Goal: Task Accomplishment & Management: Use online tool/utility

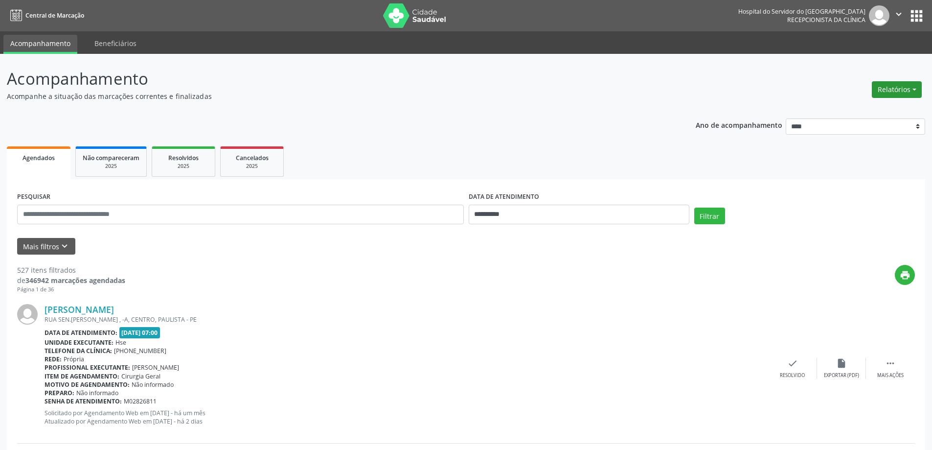
click at [889, 88] on button "Relatórios" at bounding box center [897, 89] width 50 height 17
click at [860, 105] on link "Agendamentos" at bounding box center [869, 111] width 105 height 14
select select "*"
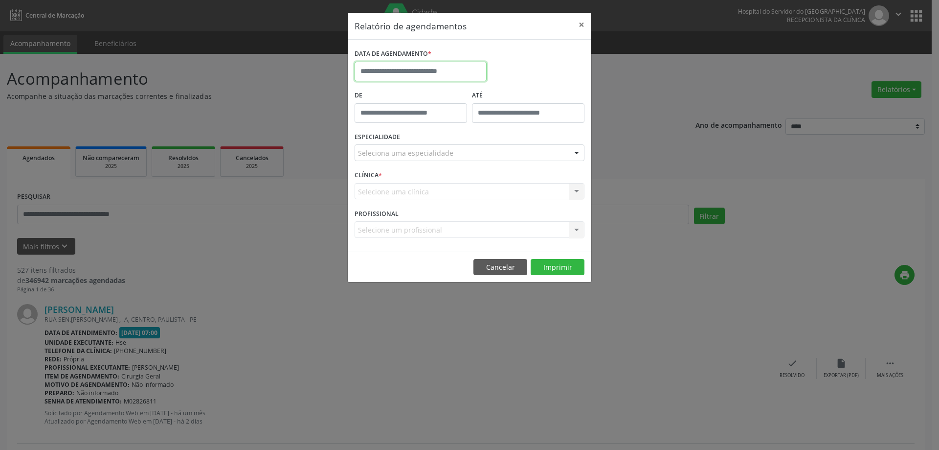
click at [371, 66] on input "text" at bounding box center [421, 72] width 132 height 20
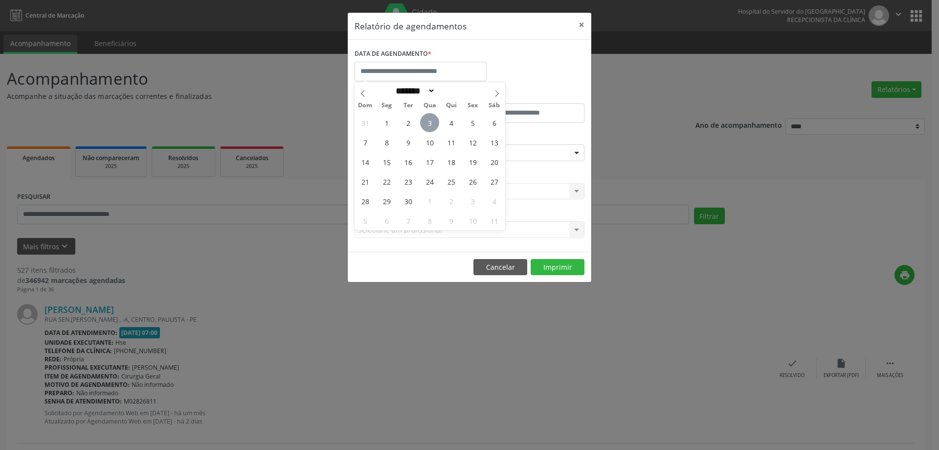
click at [434, 121] on span "3" at bounding box center [429, 122] width 19 height 19
type input "**********"
click at [434, 121] on span "3" at bounding box center [429, 122] width 19 height 19
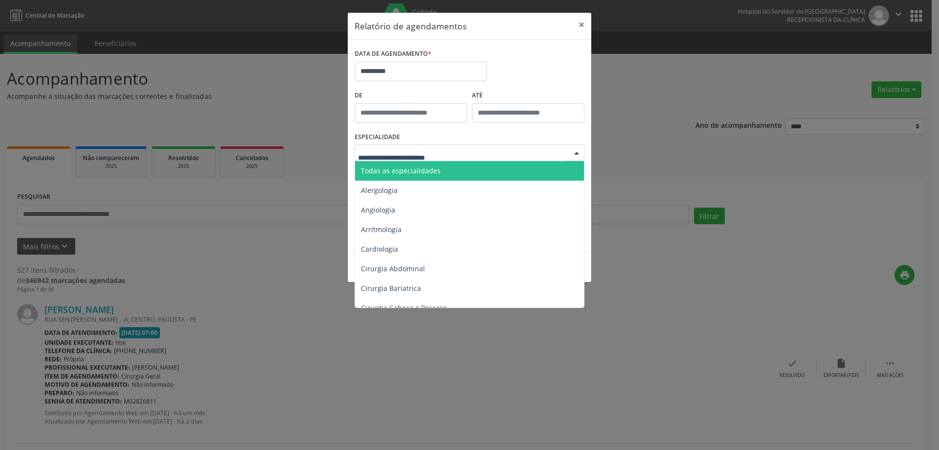
click at [401, 171] on span "Todas as especialidades" at bounding box center [401, 170] width 80 height 9
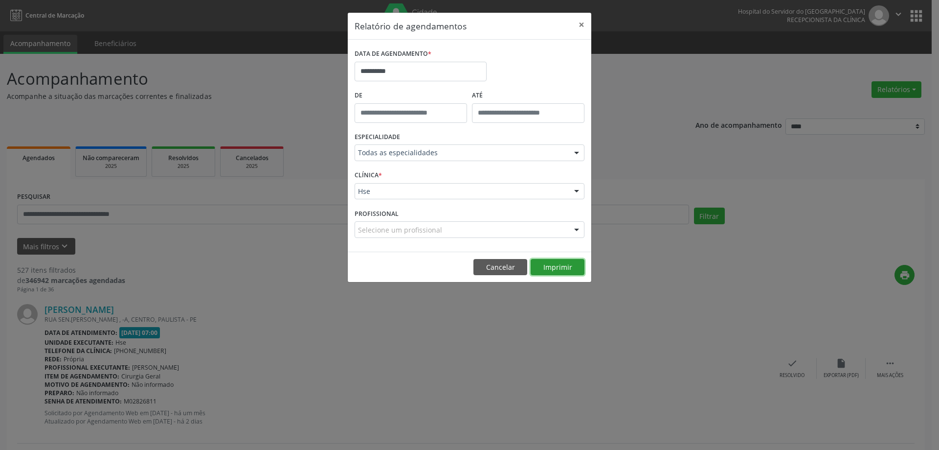
click at [552, 272] on button "Imprimir" at bounding box center [558, 267] width 54 height 17
click at [579, 24] on button "×" at bounding box center [582, 25] width 20 height 24
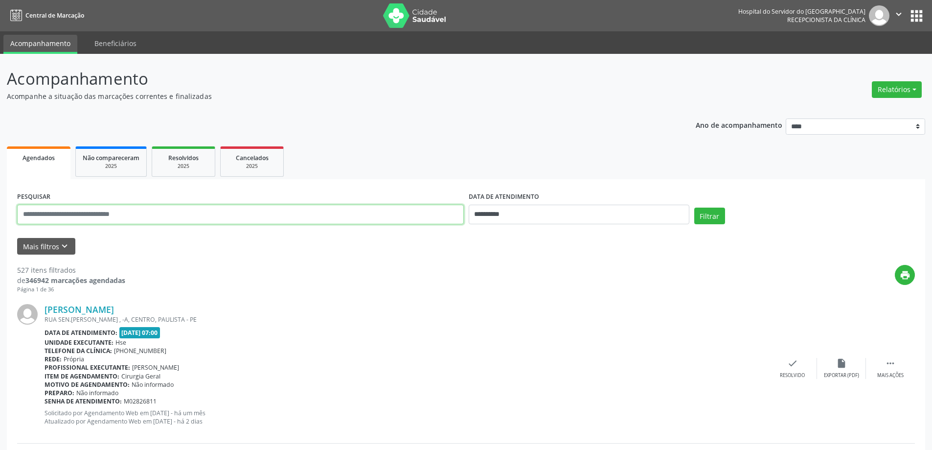
click at [112, 214] on input "text" at bounding box center [240, 215] width 447 height 20
click at [59, 245] on icon "keyboard_arrow_down" at bounding box center [64, 246] width 11 height 11
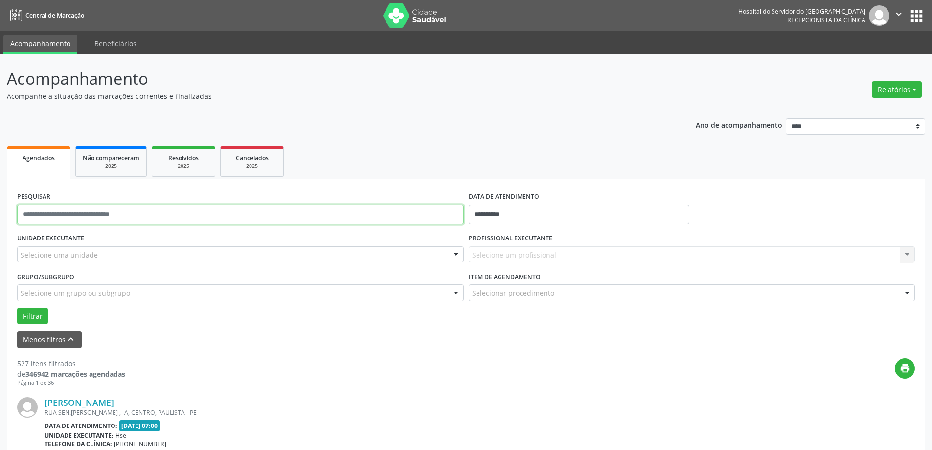
click at [153, 214] on input "text" at bounding box center [240, 215] width 447 height 20
click at [35, 316] on button "Filtrar" at bounding box center [32, 316] width 31 height 17
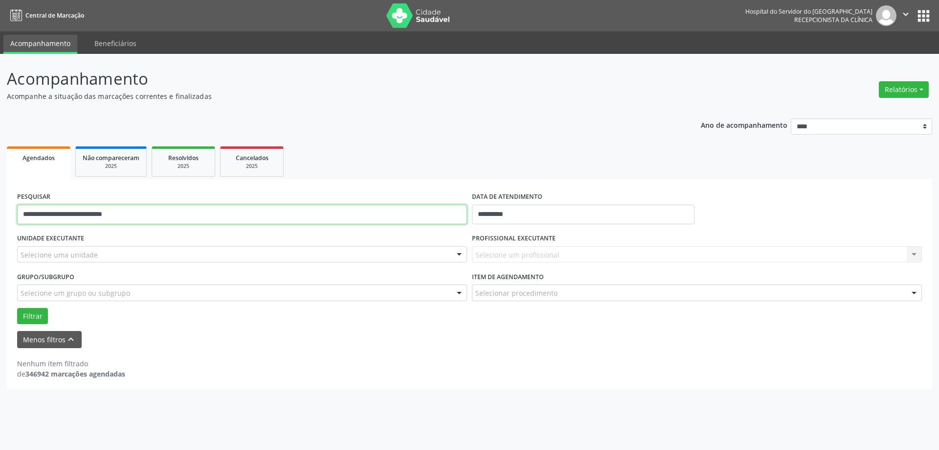
drag, startPoint x: 143, startPoint y: 220, endPoint x: 70, endPoint y: 211, distance: 73.4
click at [70, 211] on input "**********" at bounding box center [242, 215] width 450 height 20
type input "**********"
click at [23, 317] on button "Filtrar" at bounding box center [32, 316] width 31 height 17
click at [38, 312] on button "Filtrar" at bounding box center [32, 316] width 31 height 17
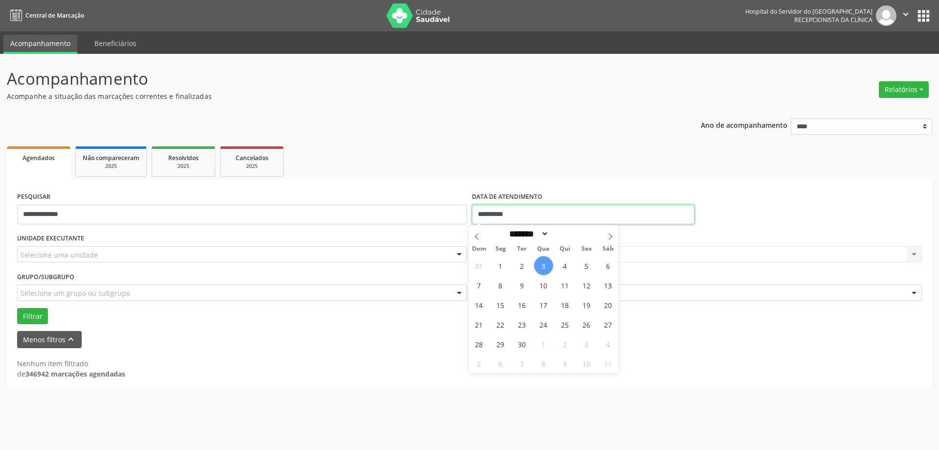
drag, startPoint x: 549, startPoint y: 215, endPoint x: 473, endPoint y: 213, distance: 75.4
click at [474, 213] on input "**********" at bounding box center [583, 215] width 223 height 20
click at [23, 311] on button "Filtrar" at bounding box center [32, 316] width 31 height 17
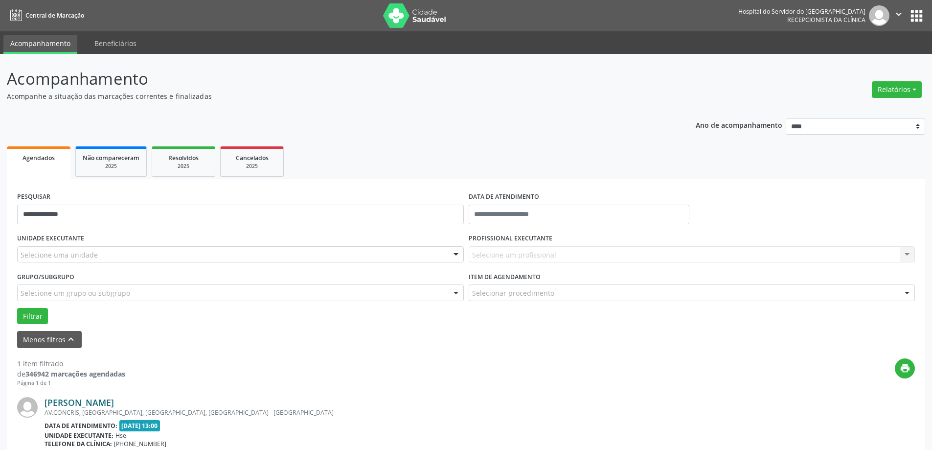
click at [114, 401] on link "[PERSON_NAME]" at bounding box center [79, 402] width 69 height 11
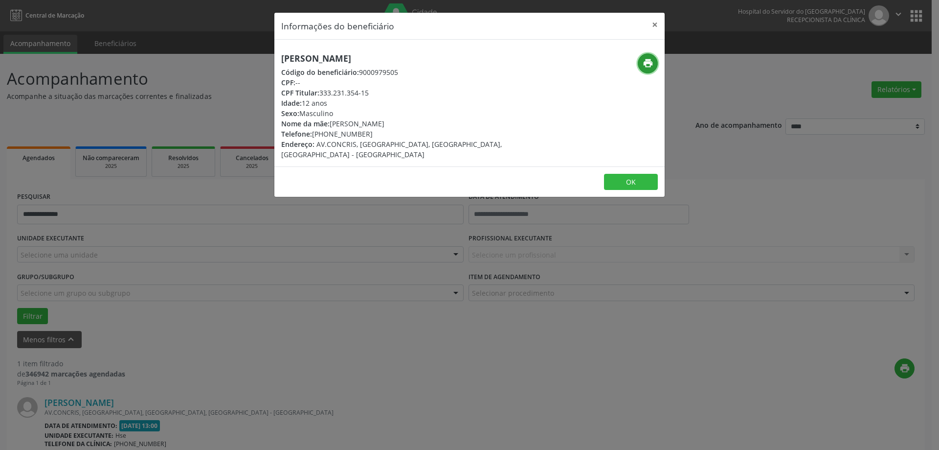
click at [656, 69] on button "print" at bounding box center [648, 63] width 20 height 20
